Goal: Book appointment/travel/reservation

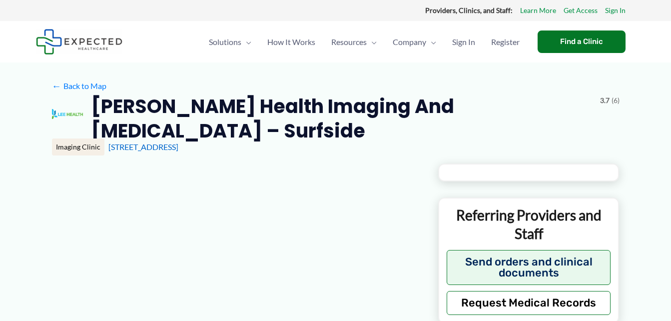
type input "**********"
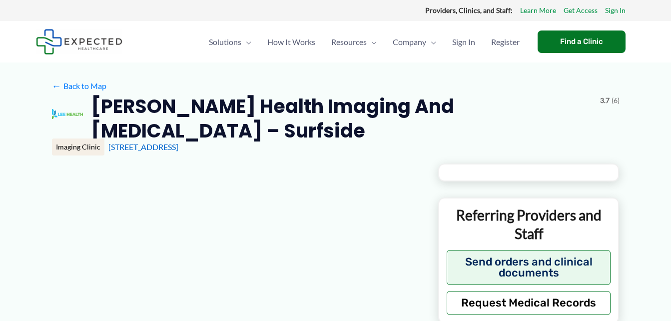
type input "**********"
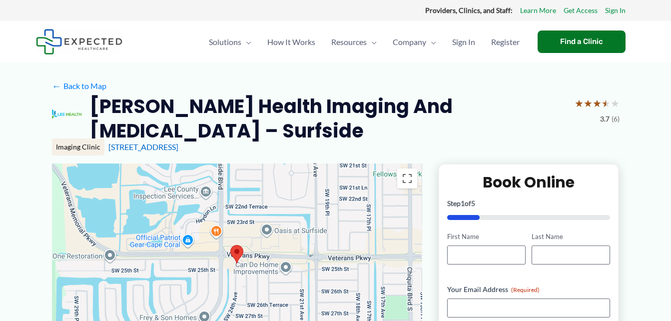
click at [314, 180] on div at bounding box center [237, 263] width 370 height 200
